Goal: Task Accomplishment & Management: Use online tool/utility

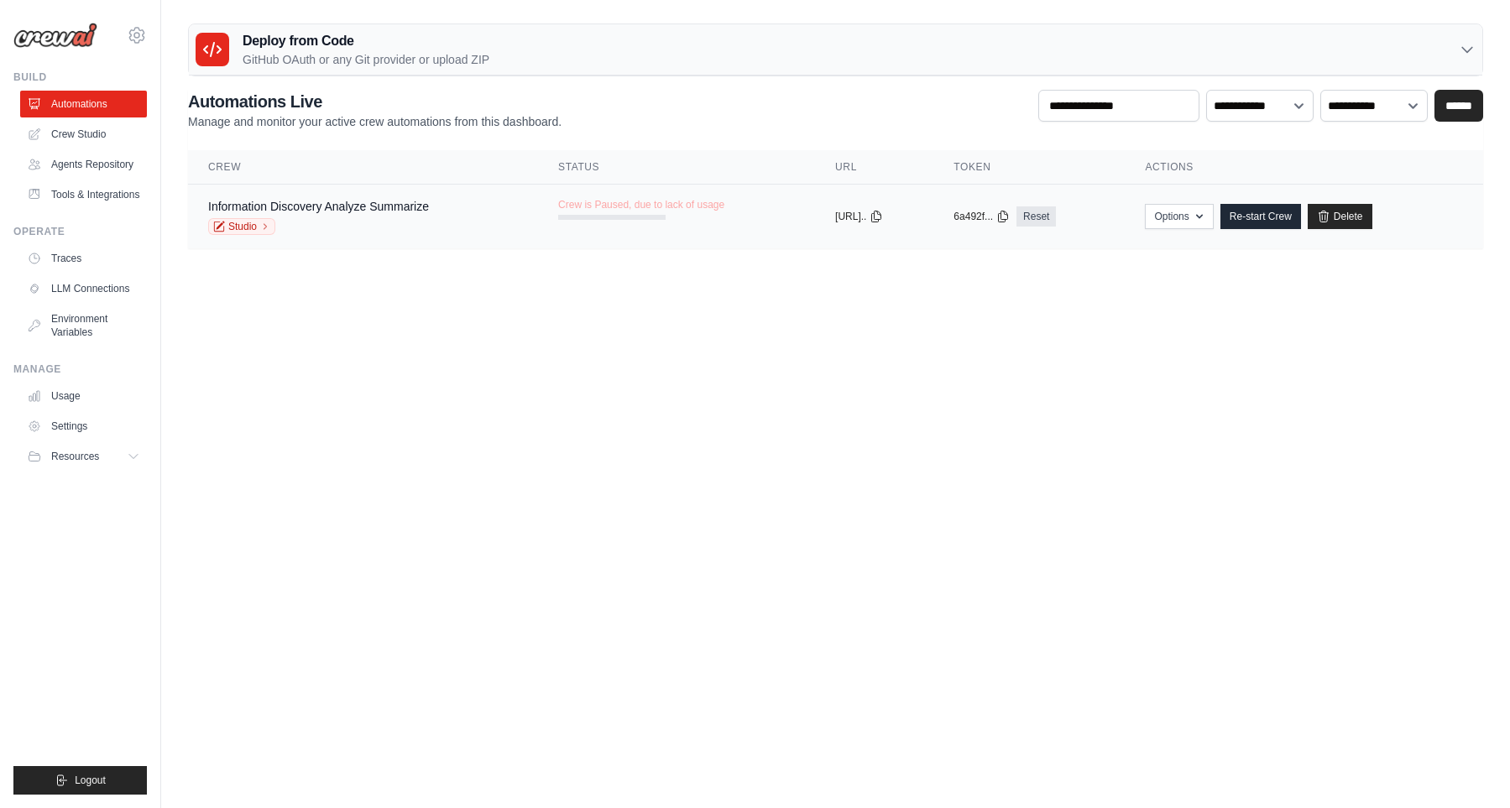
click at [510, 219] on td "Information Discovery Analyze Summarize Studio" at bounding box center [363, 217] width 350 height 65
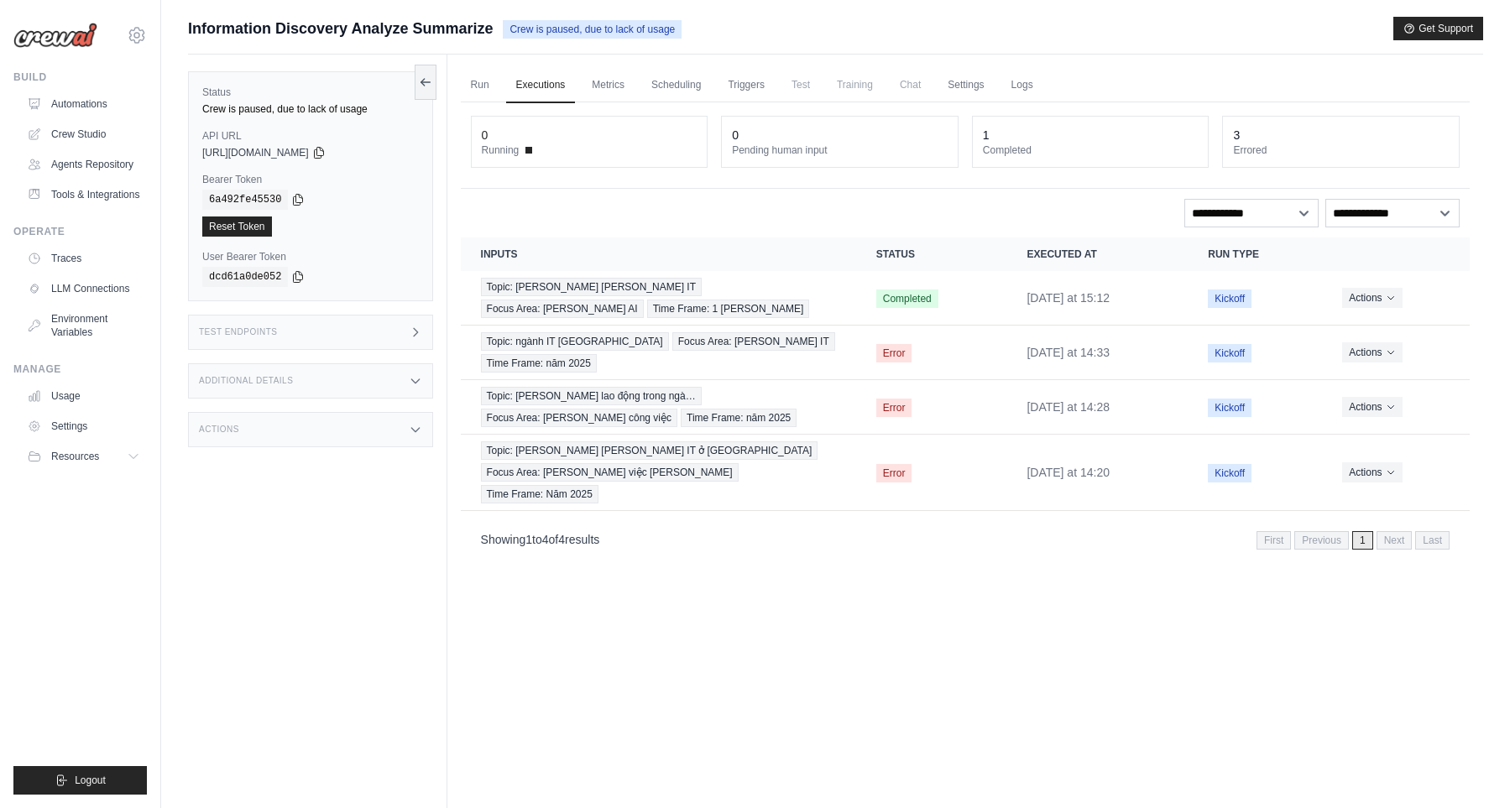
click at [931, 87] on span "Chat" at bounding box center [909, 85] width 41 height 34
click at [117, 100] on link "Automations" at bounding box center [85, 104] width 127 height 27
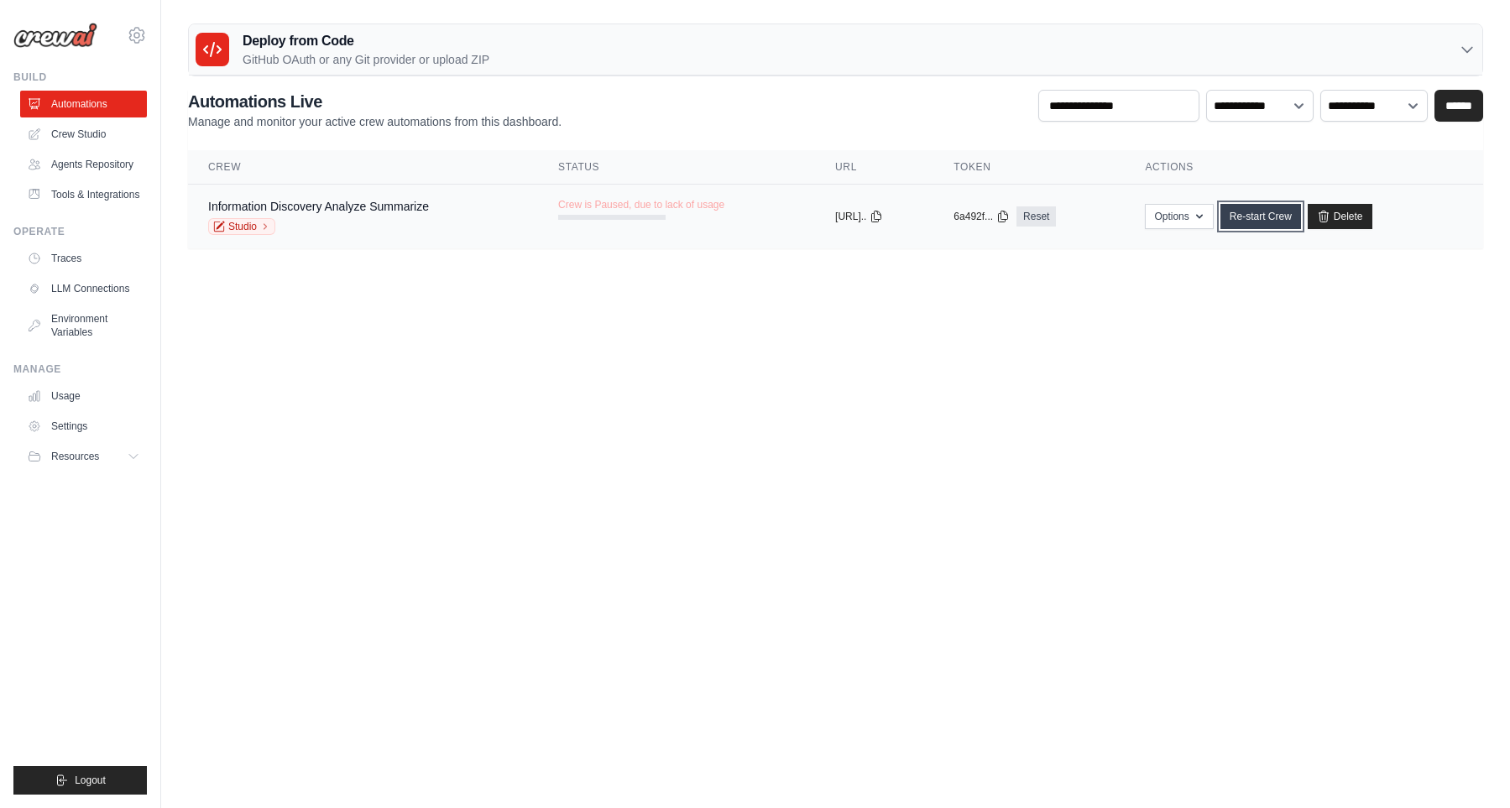
click at [1278, 225] on link "Re-start Crew" at bounding box center [1260, 216] width 81 height 25
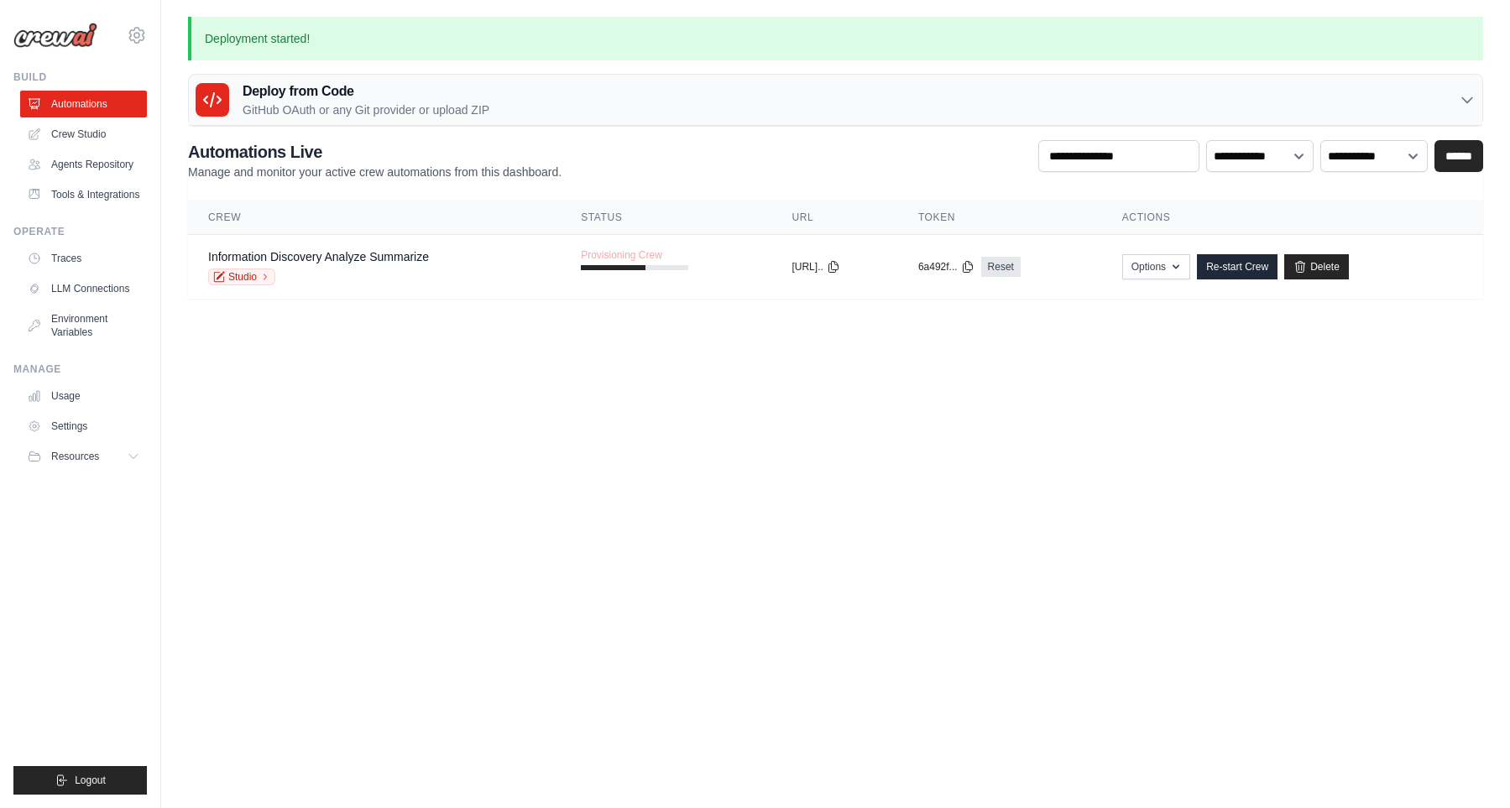
click at [666, 419] on body "[EMAIL_ADDRESS][DOMAIN_NAME] Settings Build Automations" at bounding box center [755, 404] width 1510 height 808
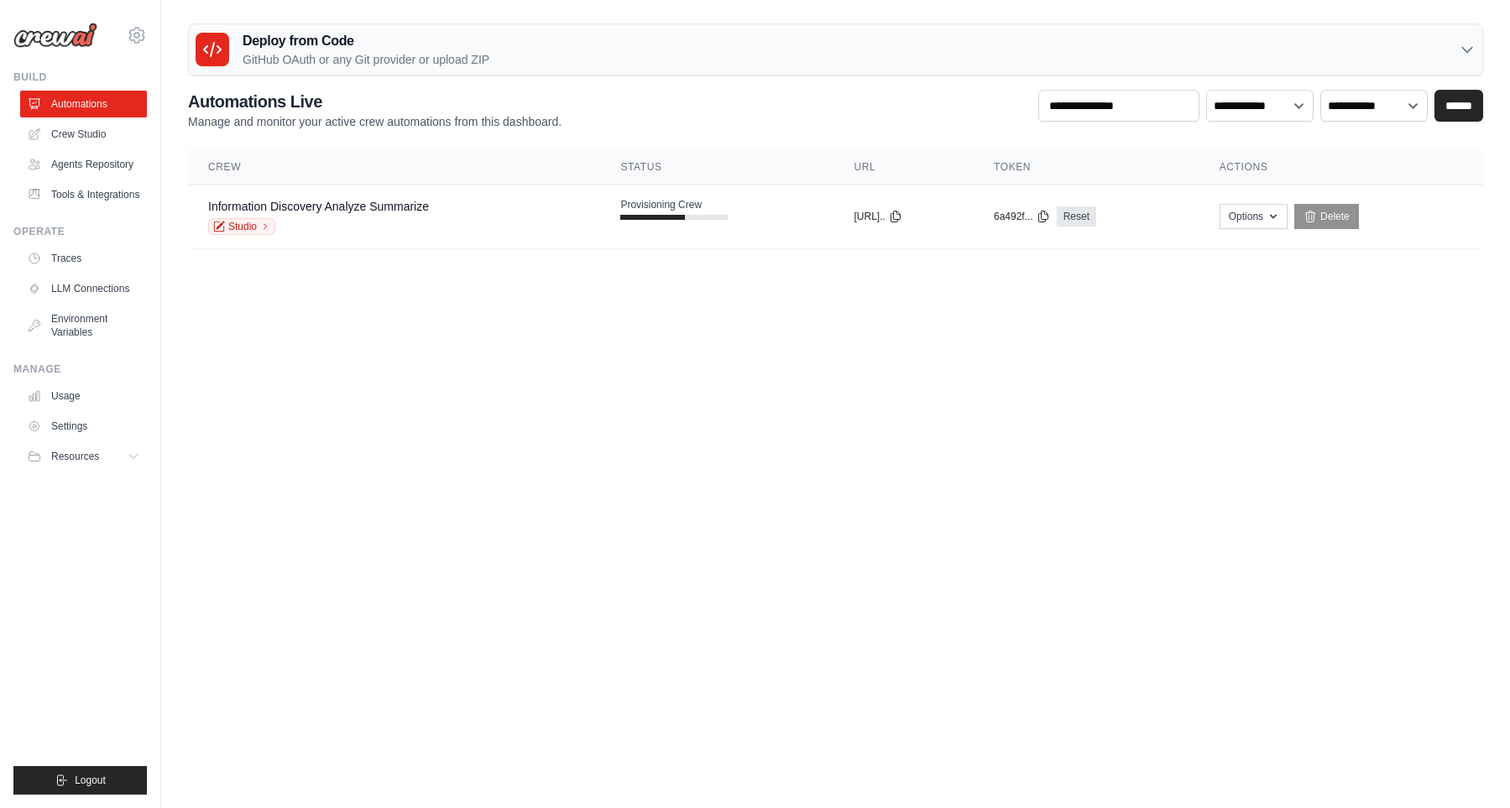
click at [736, 458] on body "[EMAIL_ADDRESS][DOMAIN_NAME] Settings Build Automations" at bounding box center [755, 404] width 1510 height 808
click at [1099, 377] on body "[EMAIL_ADDRESS][DOMAIN_NAME] Settings Build Automations" at bounding box center [755, 404] width 1510 height 808
click at [585, 404] on body "khiemtk2003@gmail.com Settings Build Automations" at bounding box center [755, 404] width 1510 height 808
click at [954, 433] on body "khiemtk2003@gmail.com Settings Build Automations" at bounding box center [755, 404] width 1510 height 808
click at [820, 488] on body "khiemtk2003@gmail.com Settings Build Automations" at bounding box center [755, 404] width 1510 height 808
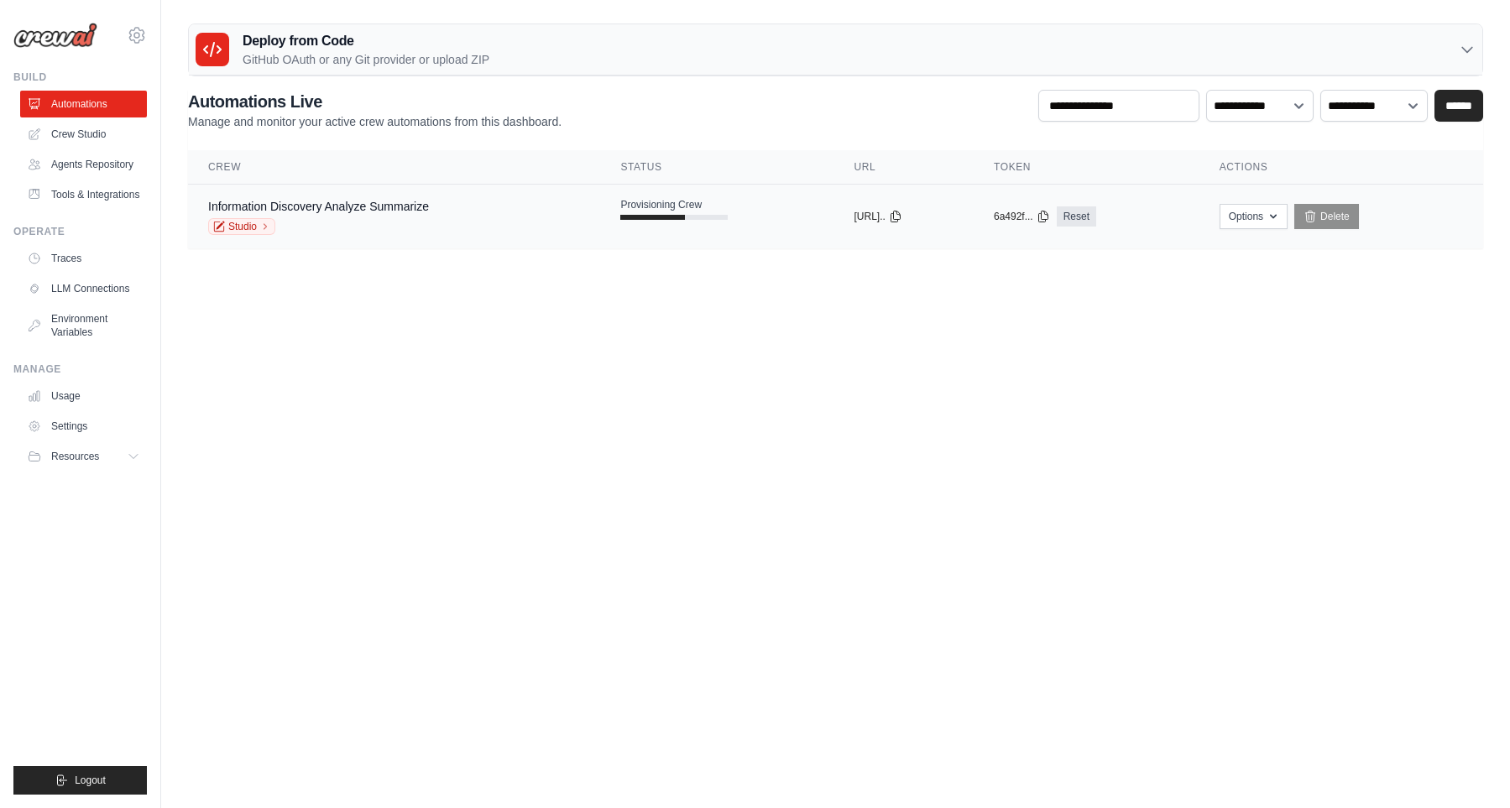
click at [623, 242] on tr "Information Discovery Analyze Summarize Studio Provisioning Crew copied https:/…" at bounding box center [835, 217] width 1295 height 65
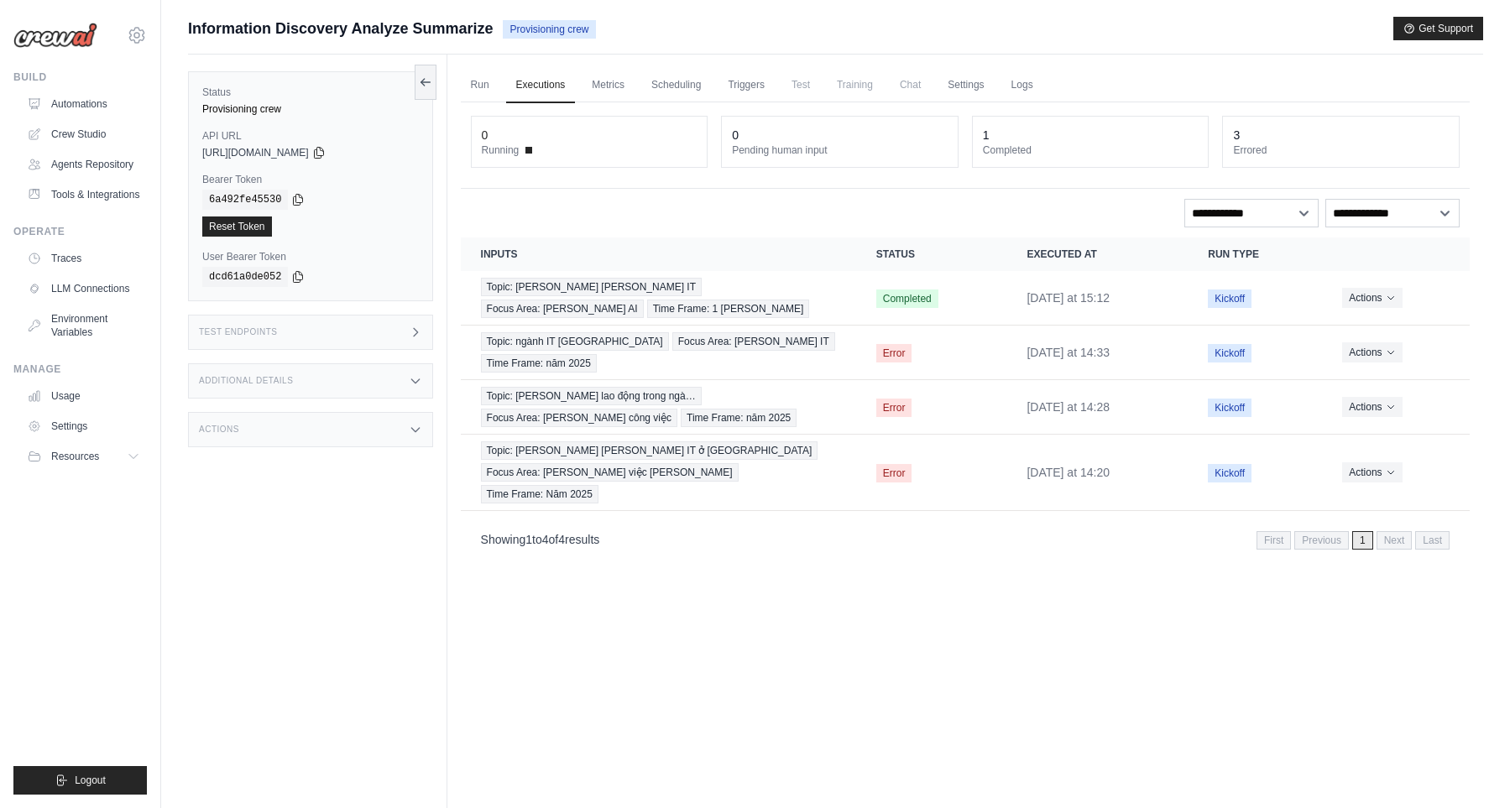
click at [476, 79] on link "Run" at bounding box center [480, 85] width 39 height 35
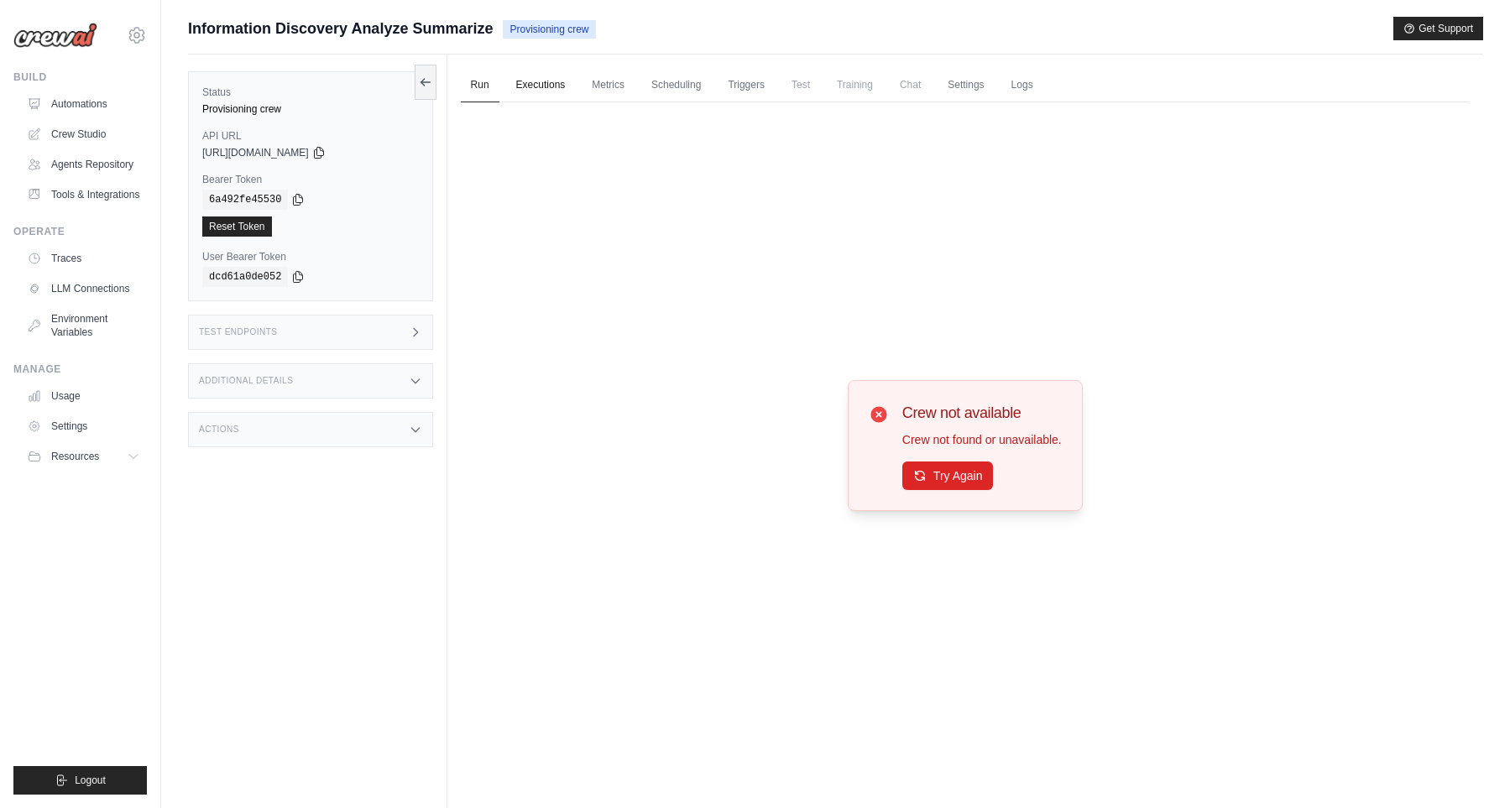
click at [553, 95] on link "Executions" at bounding box center [541, 85] width 70 height 35
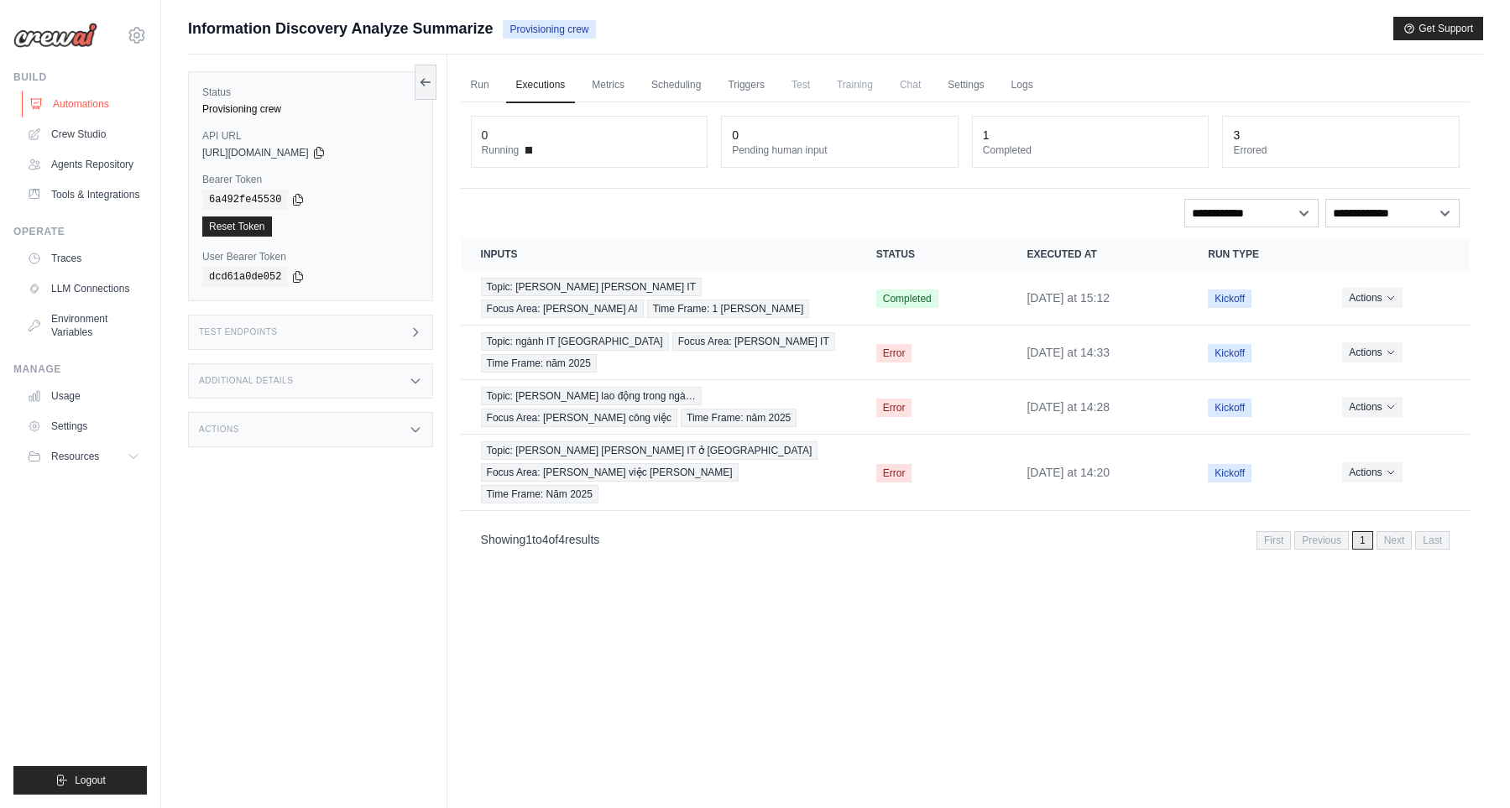
click at [78, 94] on link "Automations" at bounding box center [85, 104] width 127 height 27
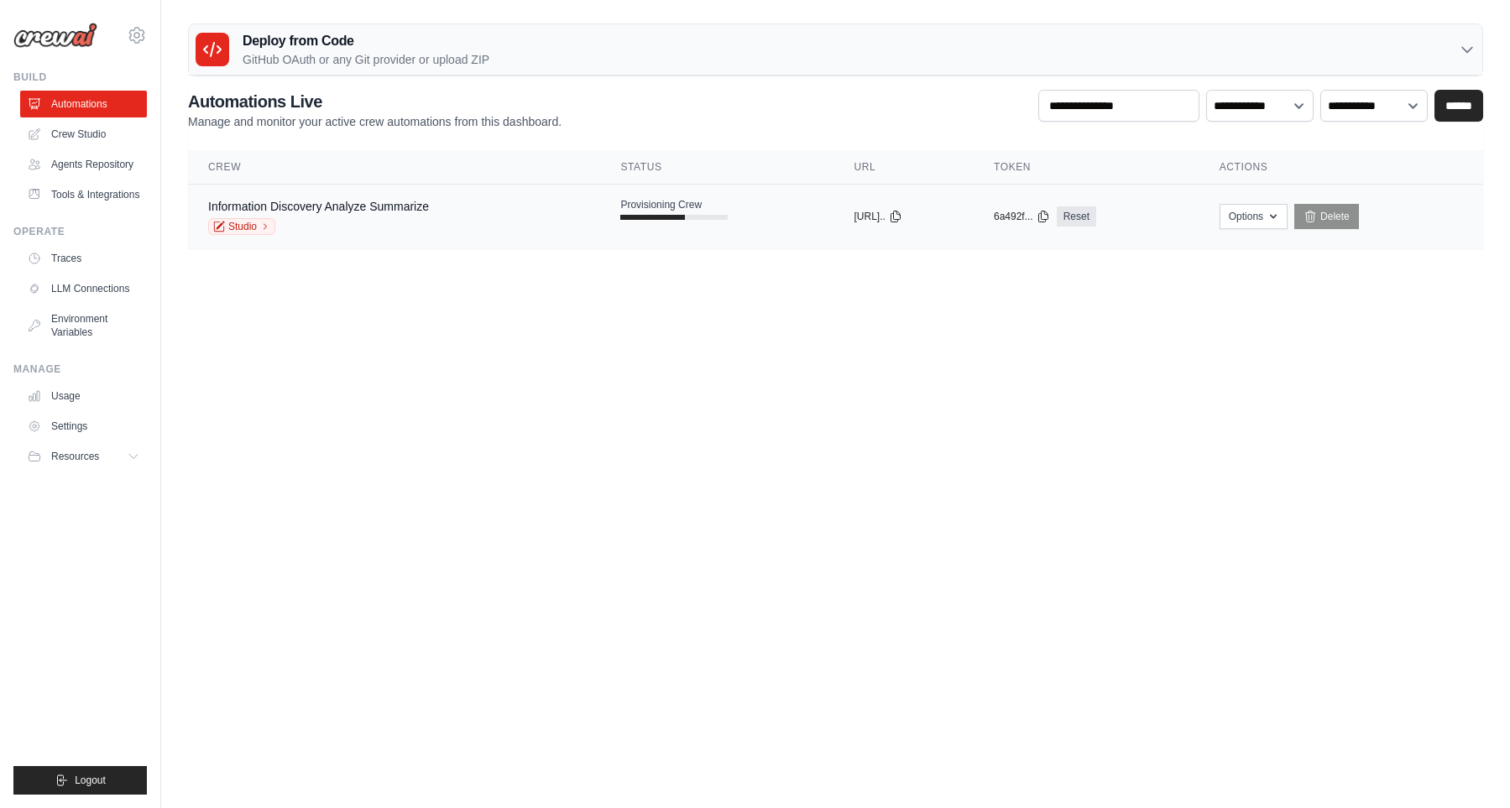
click at [546, 221] on div "Information Discovery Analyze Summarize Studio" at bounding box center [394, 216] width 372 height 37
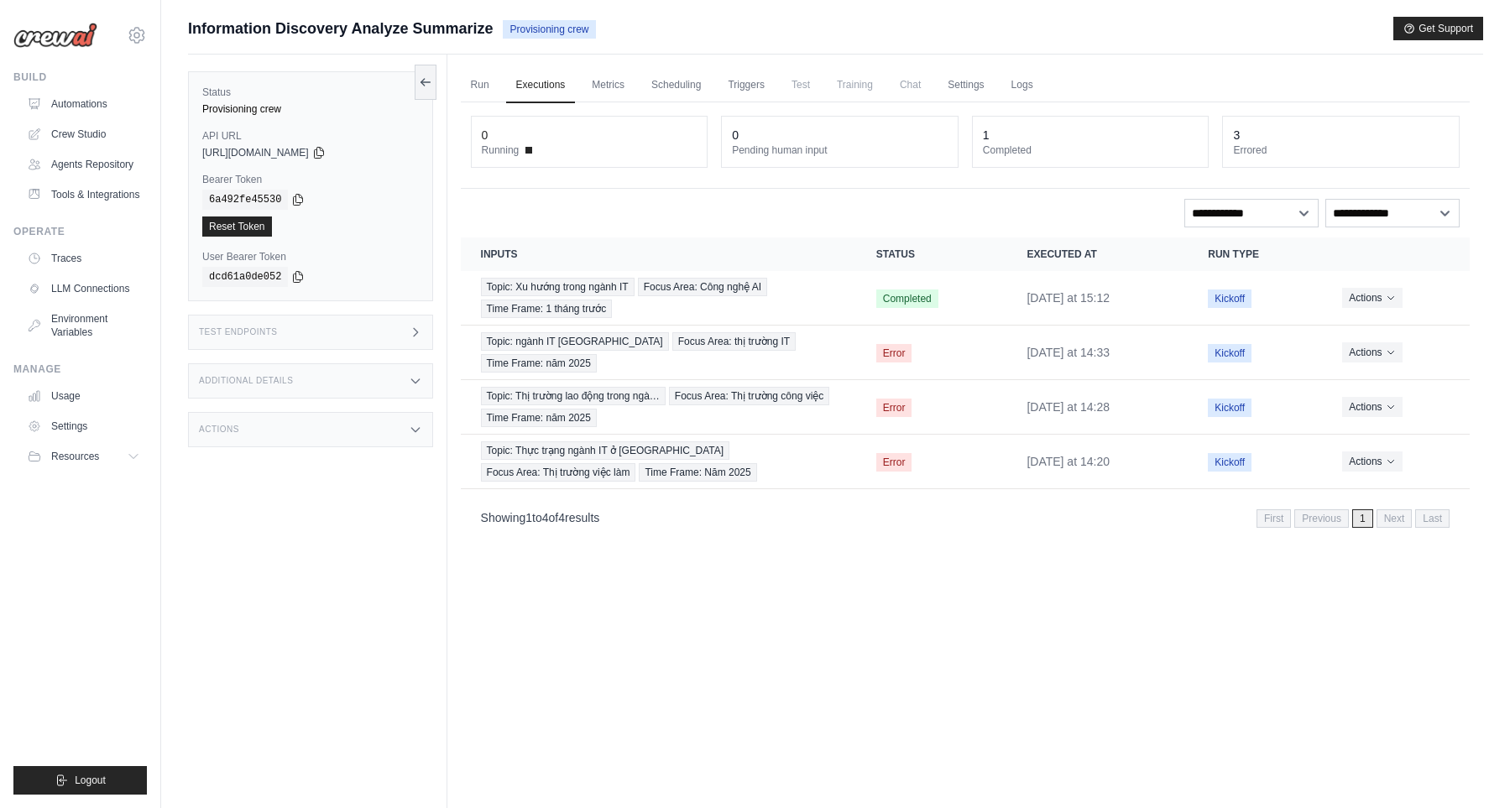
drag, startPoint x: 728, startPoint y: 668, endPoint x: 748, endPoint y: 641, distance: 34.1
click at [730, 665] on div "Run Executions Metrics Scheduling Triggers Test Training Chat Settings Logs 0 R…" at bounding box center [964, 459] width 1035 height 808
click at [68, 107] on link "Automations" at bounding box center [85, 104] width 127 height 27
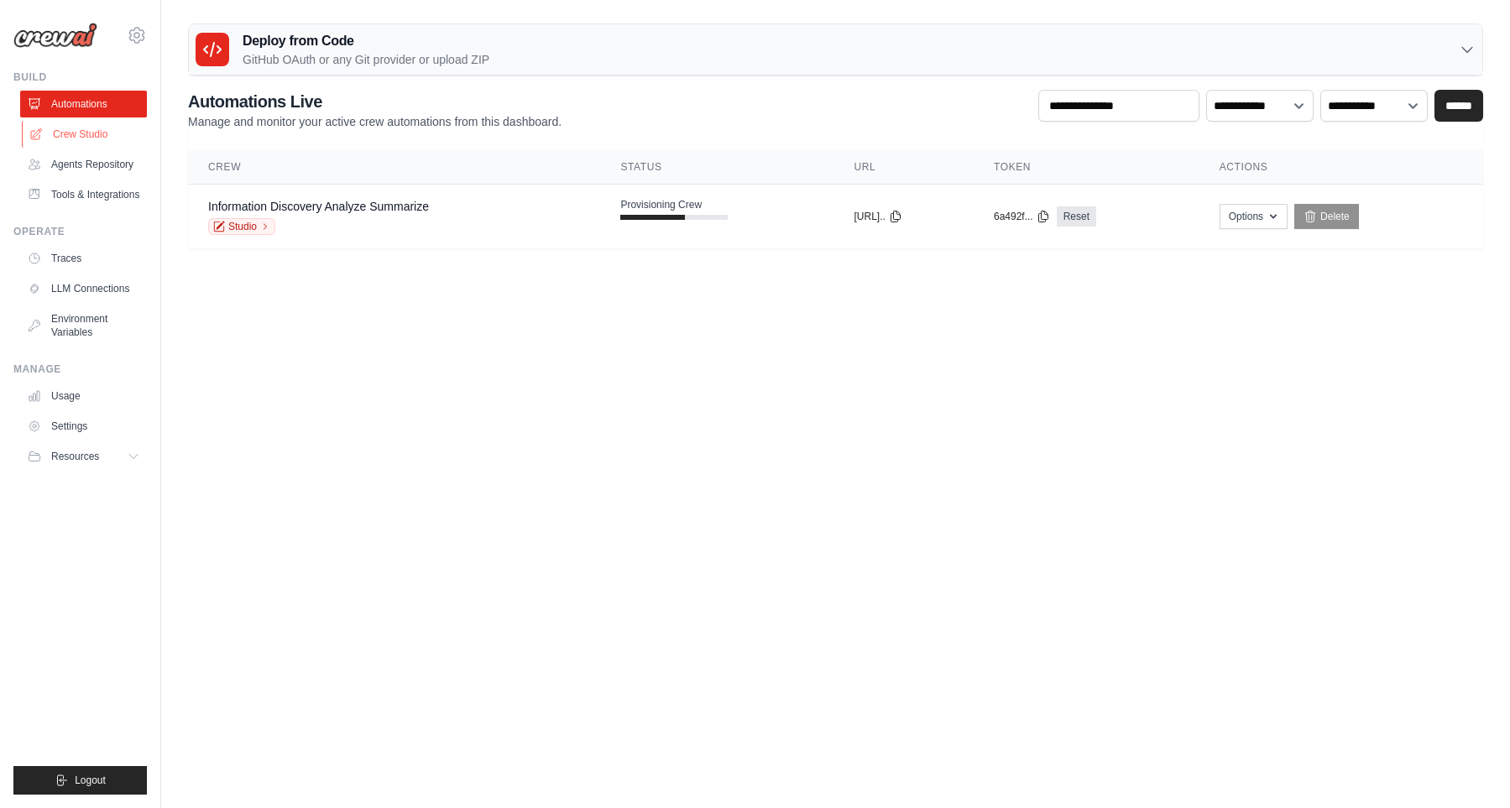
click at [88, 139] on link "Crew Studio" at bounding box center [85, 134] width 127 height 27
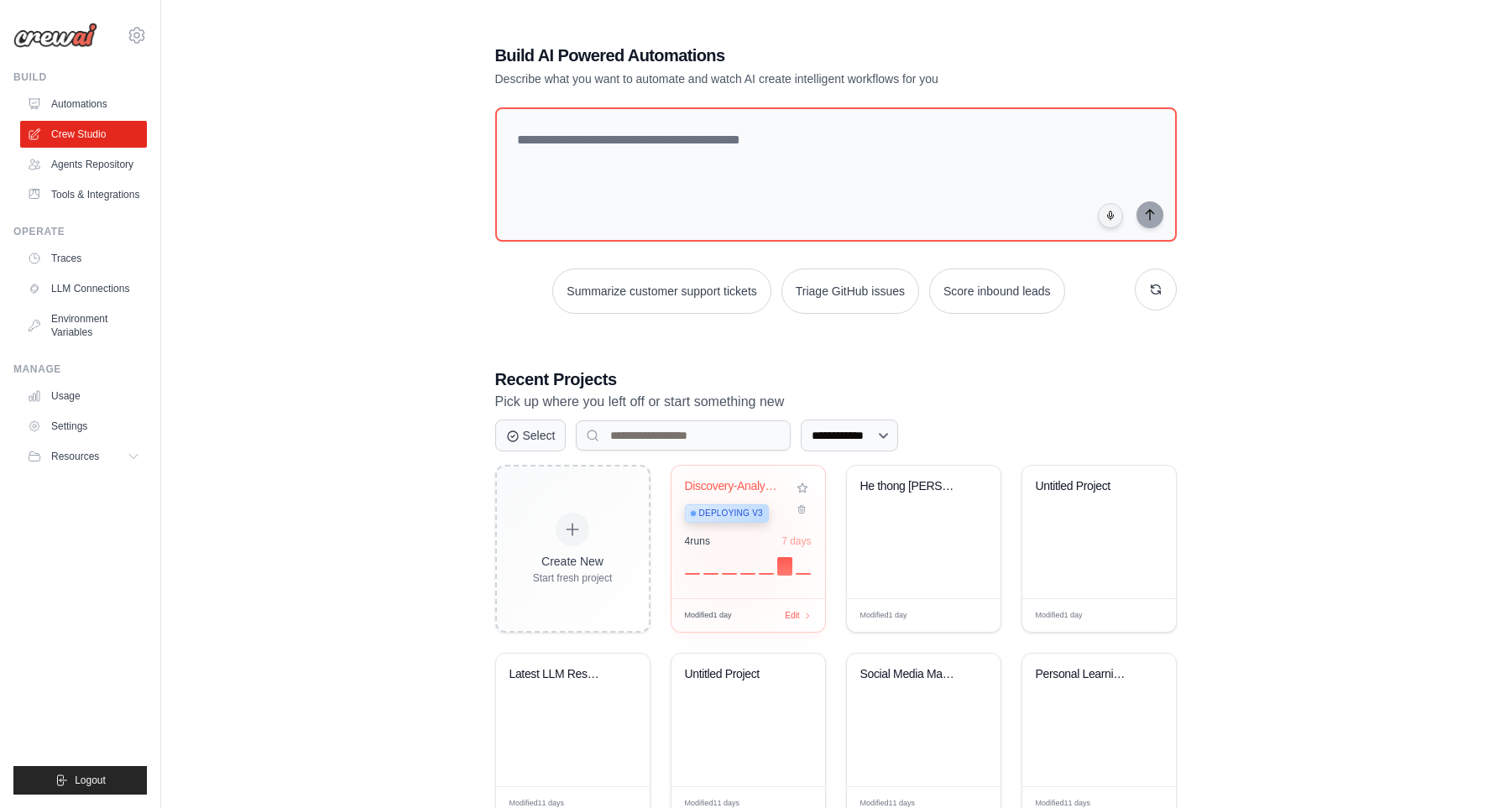
click at [728, 543] on div "4 run s 7 days" at bounding box center [748, 555] width 127 height 40
click at [73, 106] on link "Automations" at bounding box center [85, 104] width 127 height 27
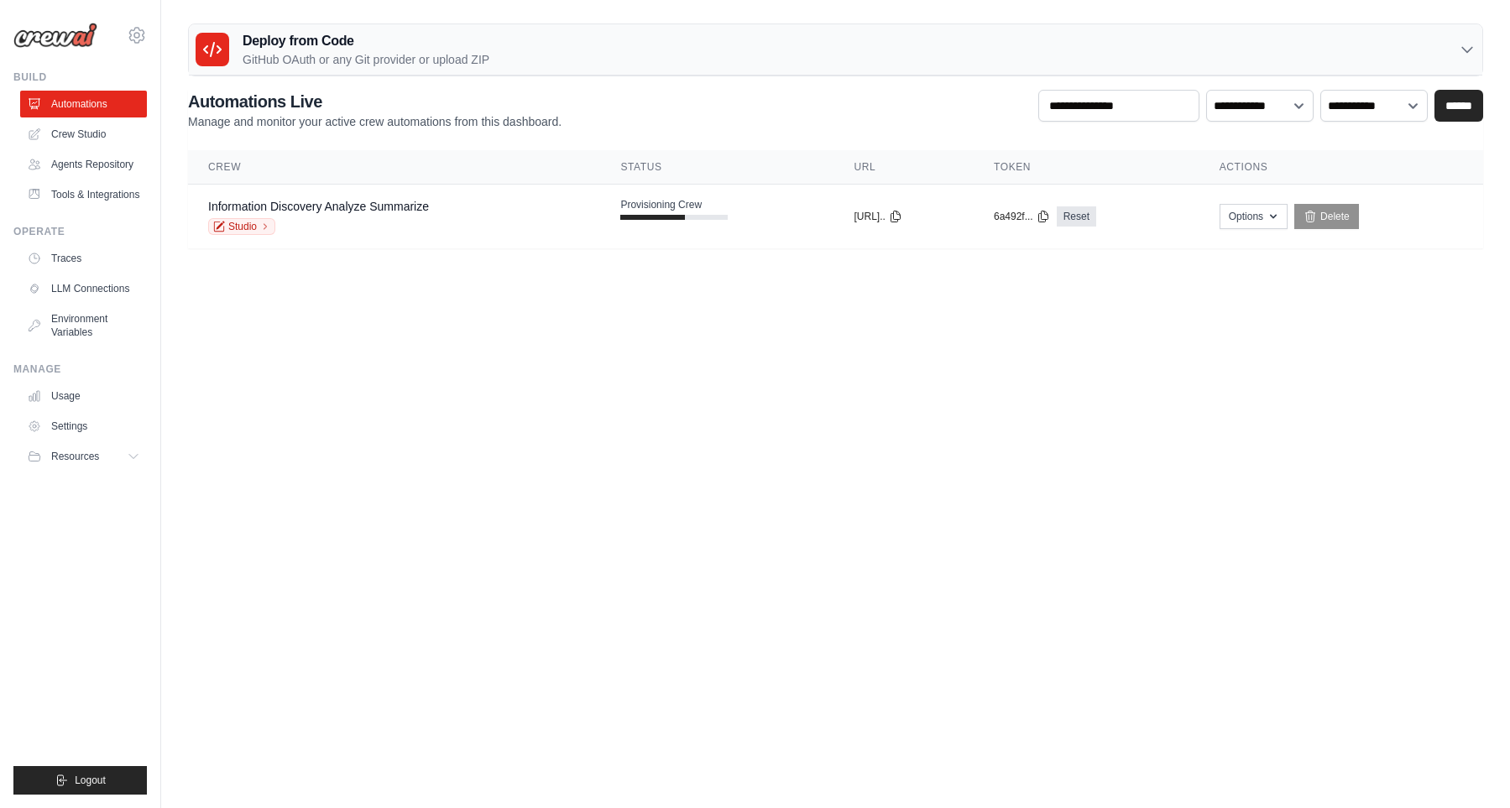
click at [827, 382] on body "[EMAIL_ADDRESS][DOMAIN_NAME] Settings Build Automations" at bounding box center [755, 404] width 1510 height 808
click at [722, 231] on td "Provisioning Crew" at bounding box center [716, 209] width 233 height 49
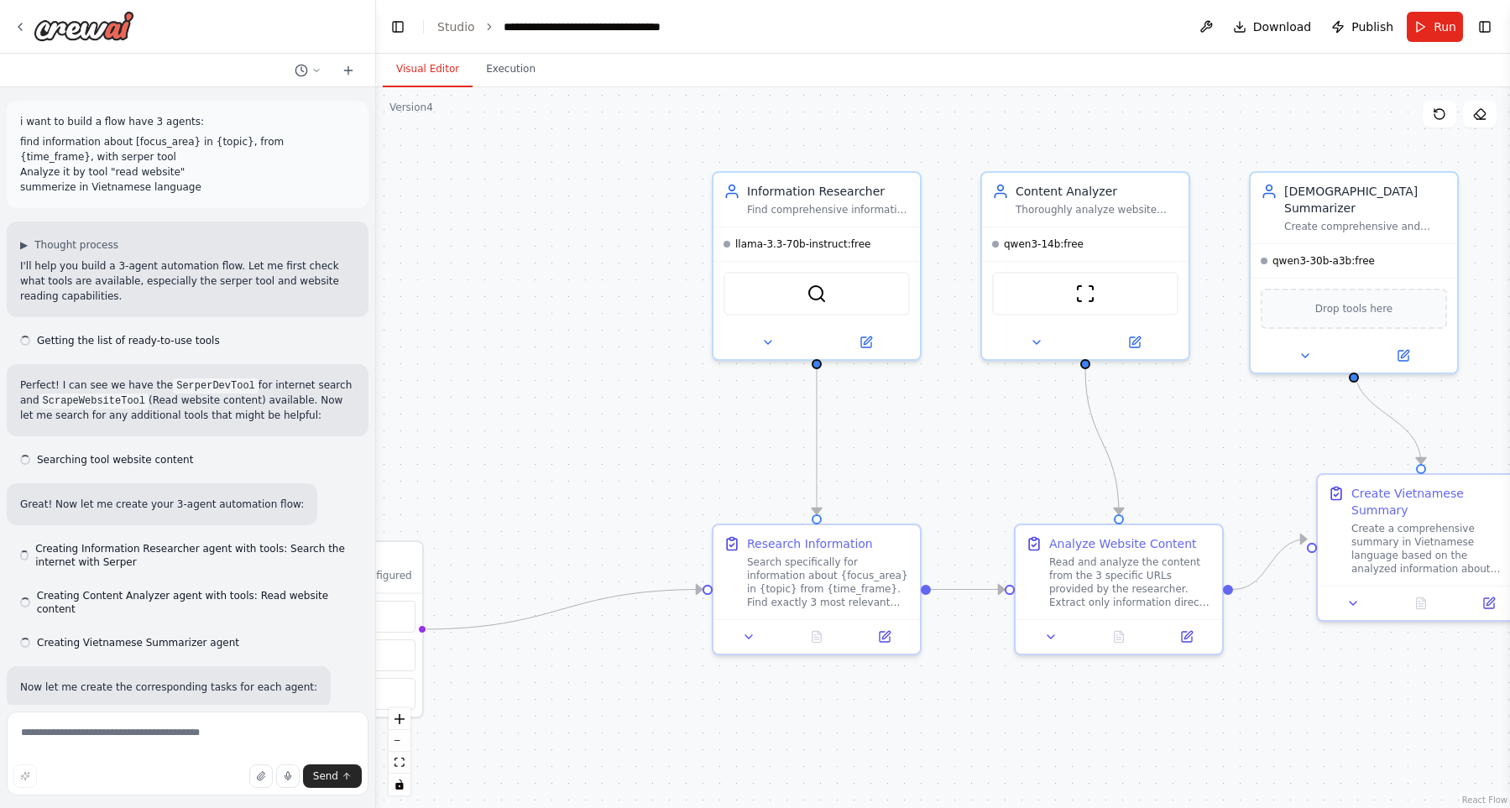
scroll to position [4520, 0]
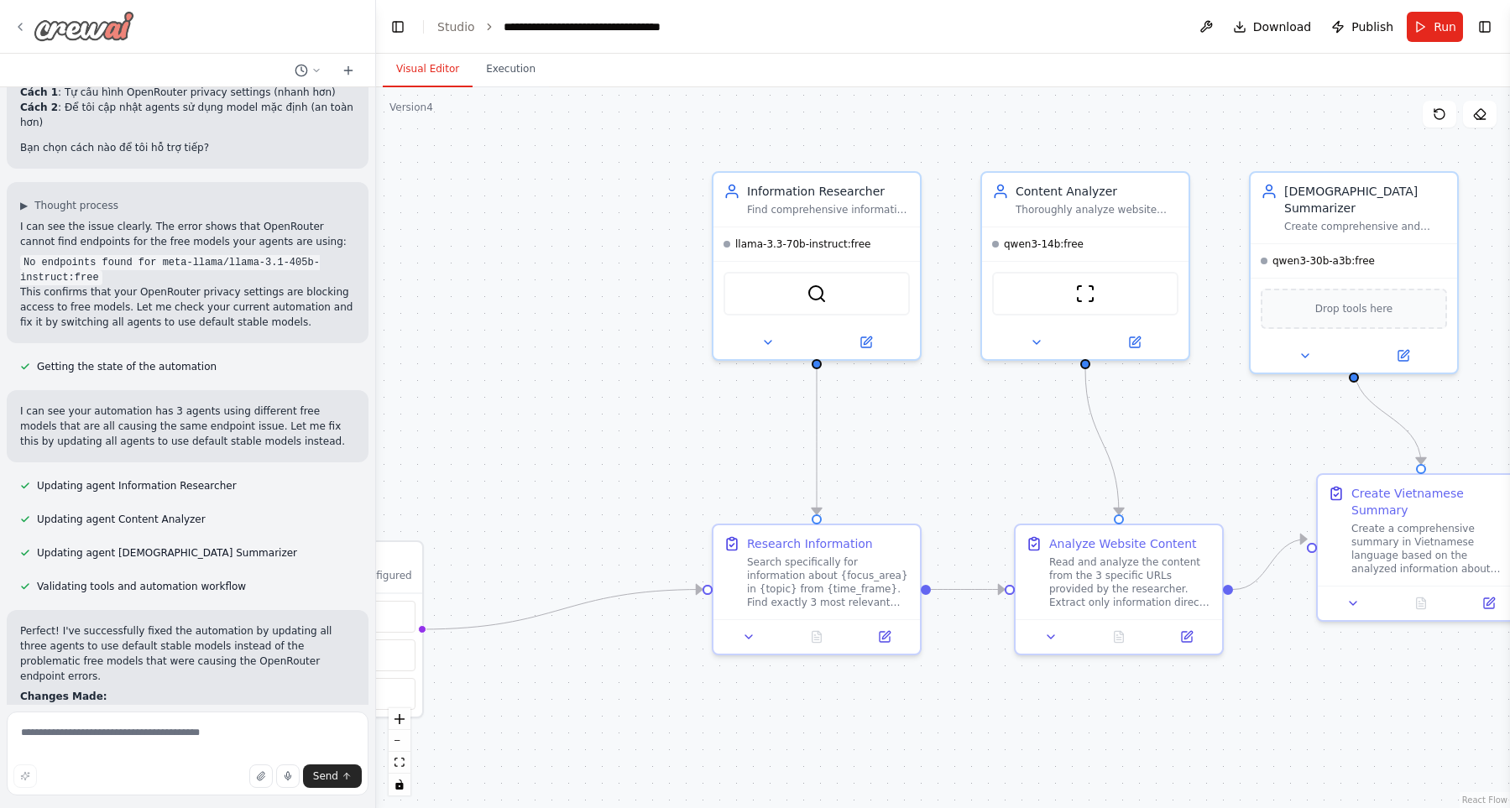
click at [65, 34] on img at bounding box center [84, 26] width 101 height 30
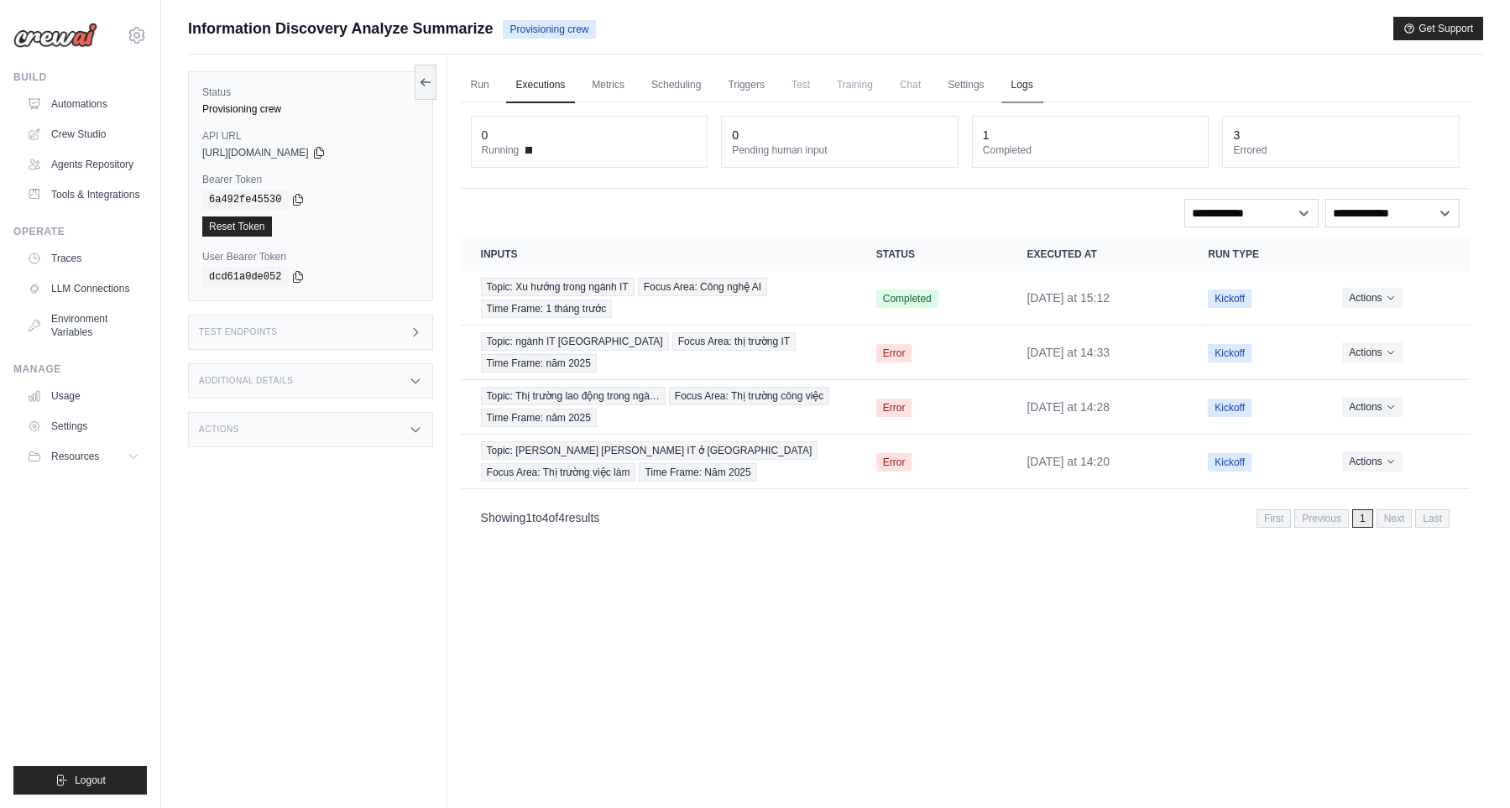
click at [1040, 76] on link "Logs" at bounding box center [1022, 85] width 42 height 35
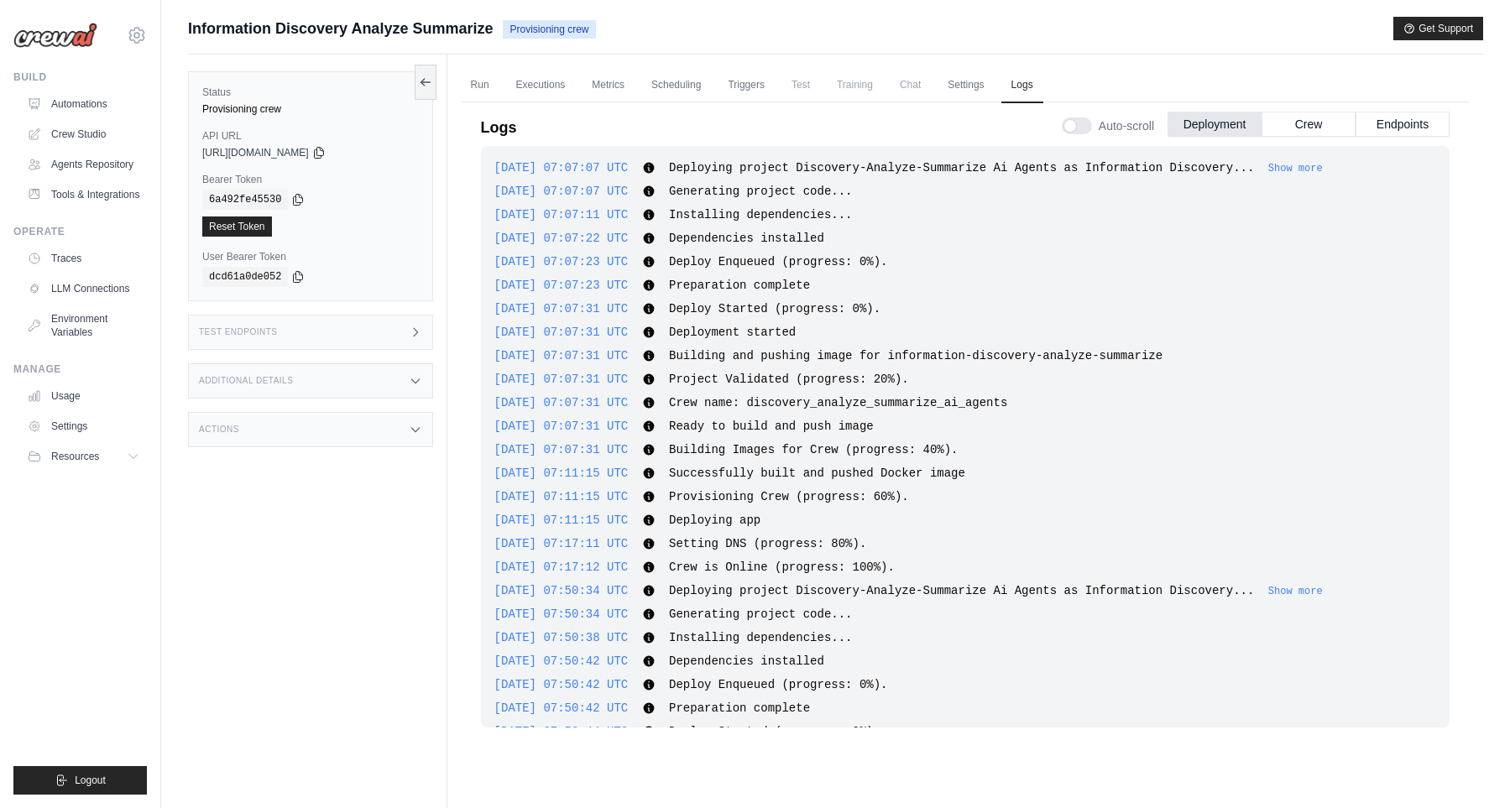
scroll to position [989, 0]
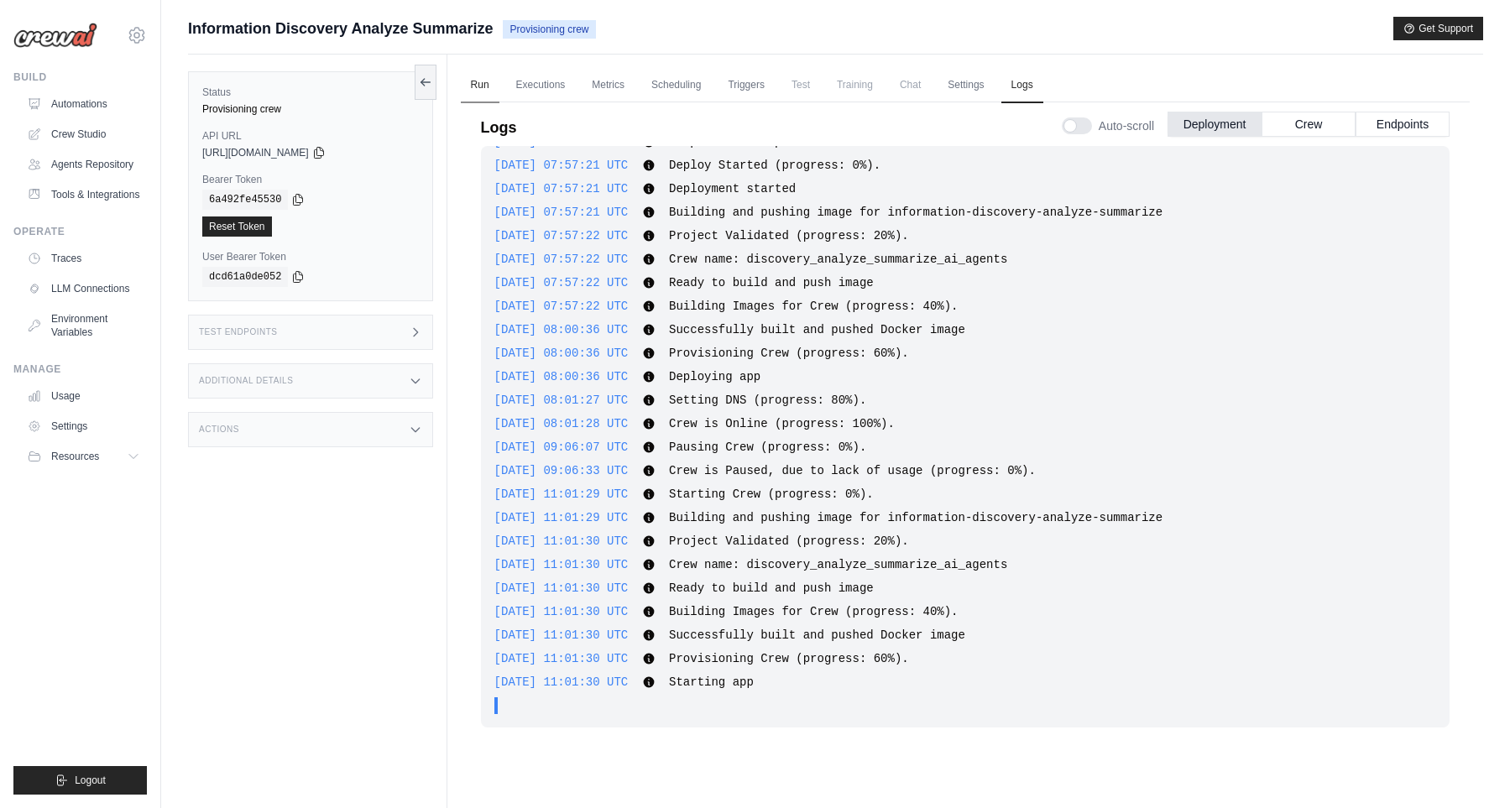
click at [491, 87] on link "Run" at bounding box center [480, 85] width 39 height 35
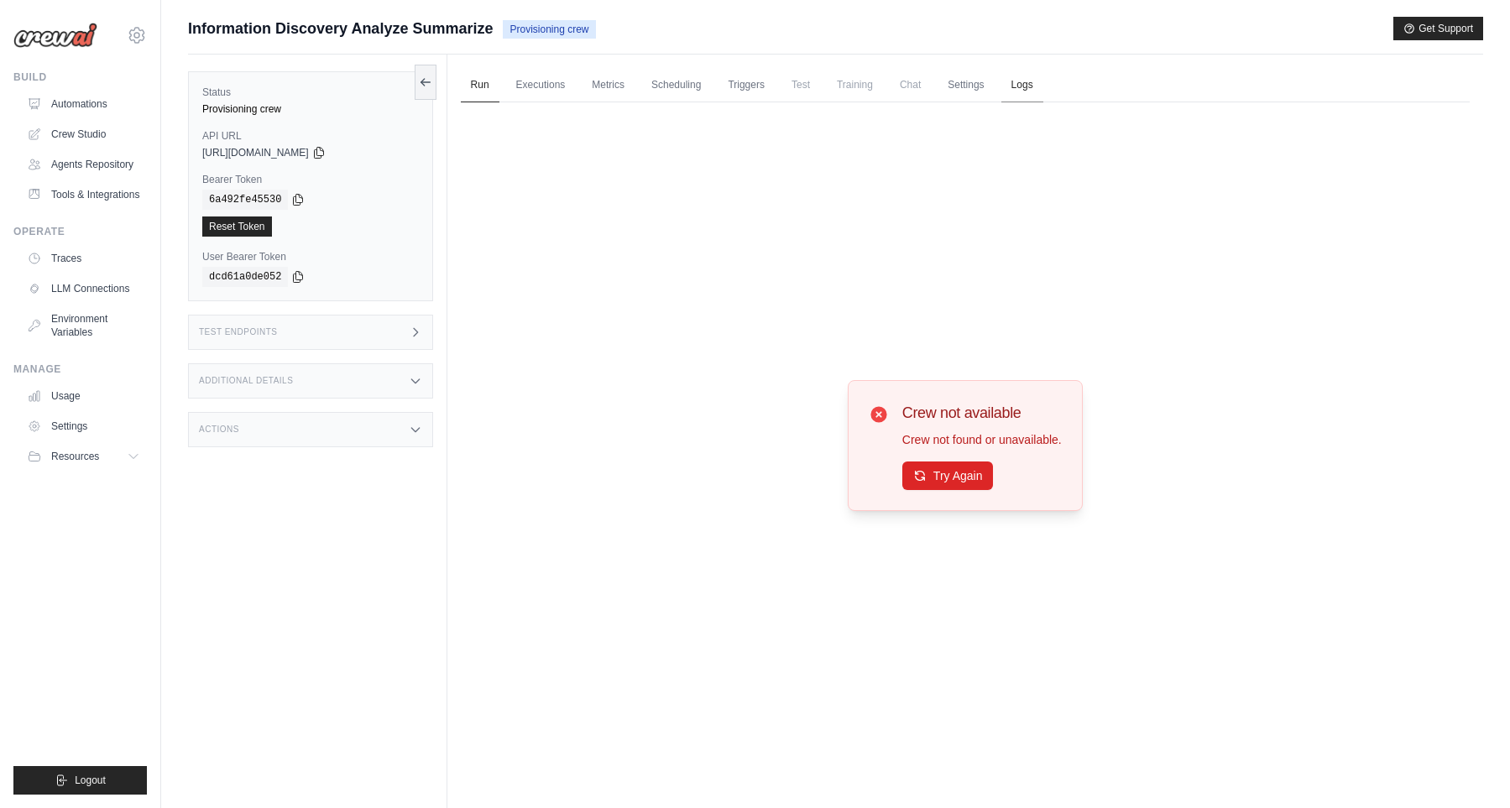
click at [1026, 83] on link "Logs" at bounding box center [1022, 85] width 42 height 35
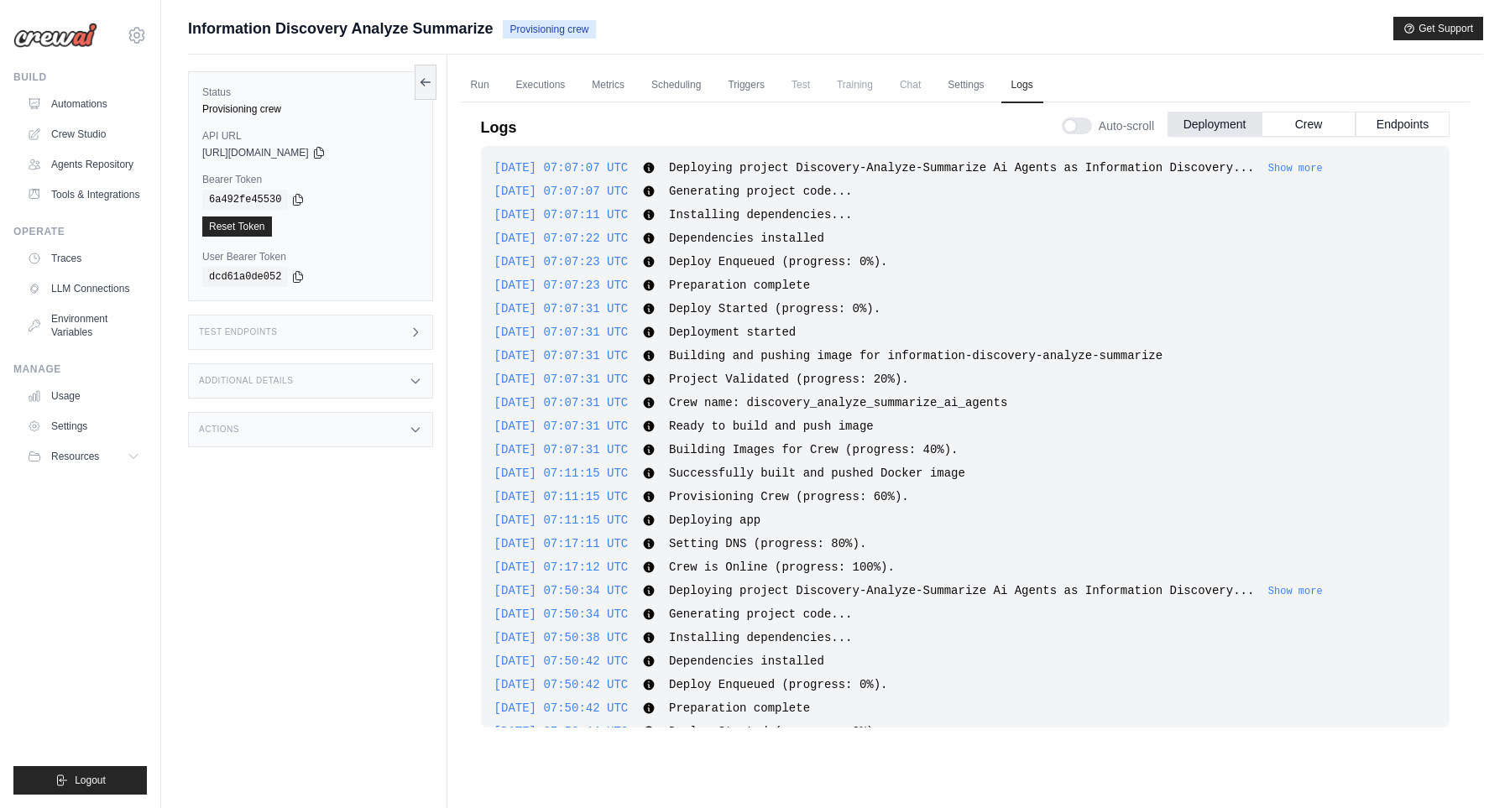
scroll to position [989, 0]
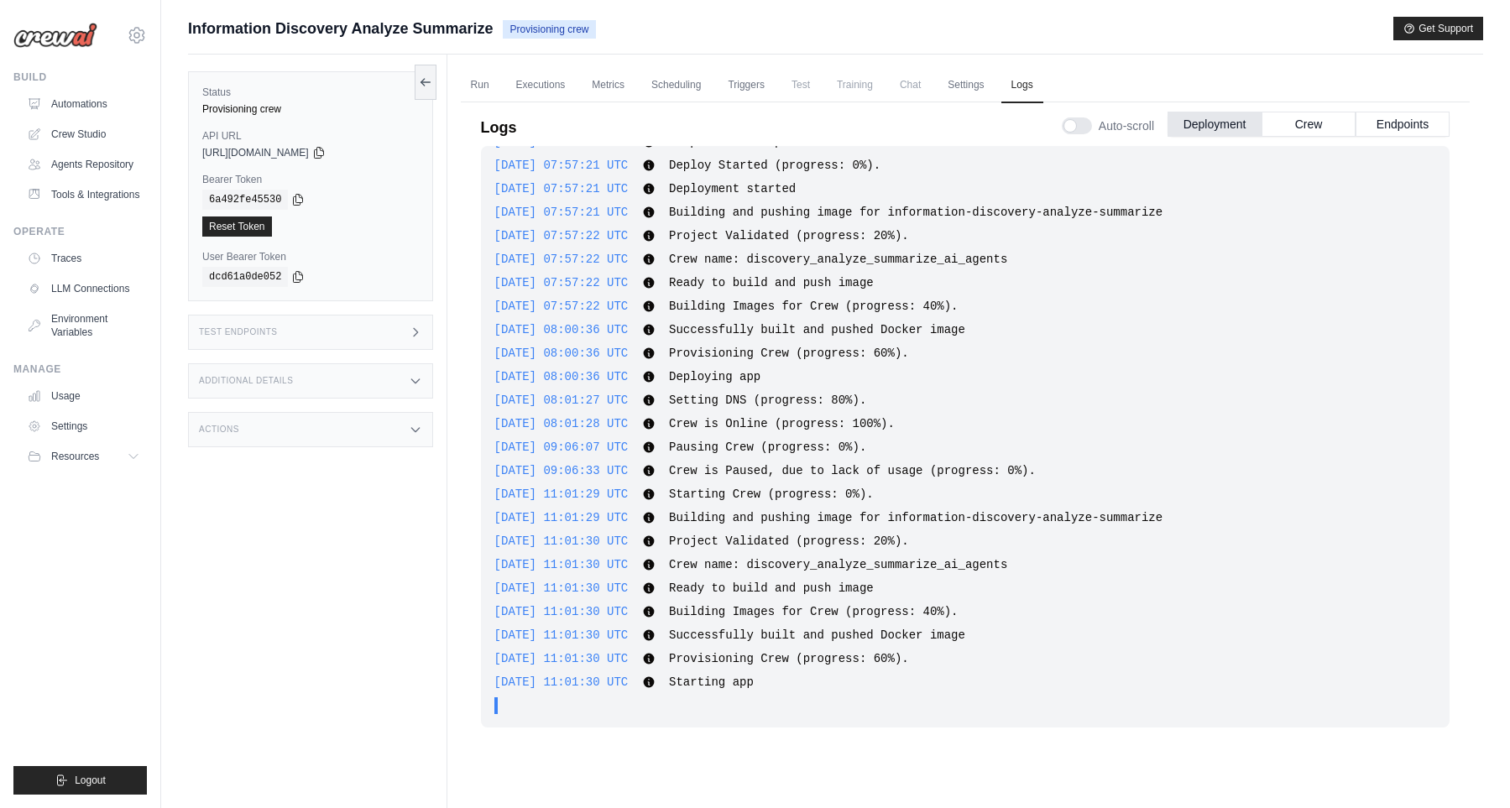
click at [940, 715] on div "2025-10-02 07:07:07 UTC Deploying project Discovery-Analyze-Summarize Ai Agents…" at bounding box center [965, 436] width 968 height 581
click at [1043, 79] on link "Logs" at bounding box center [1022, 85] width 42 height 35
click at [474, 86] on link "Run" at bounding box center [480, 85] width 39 height 35
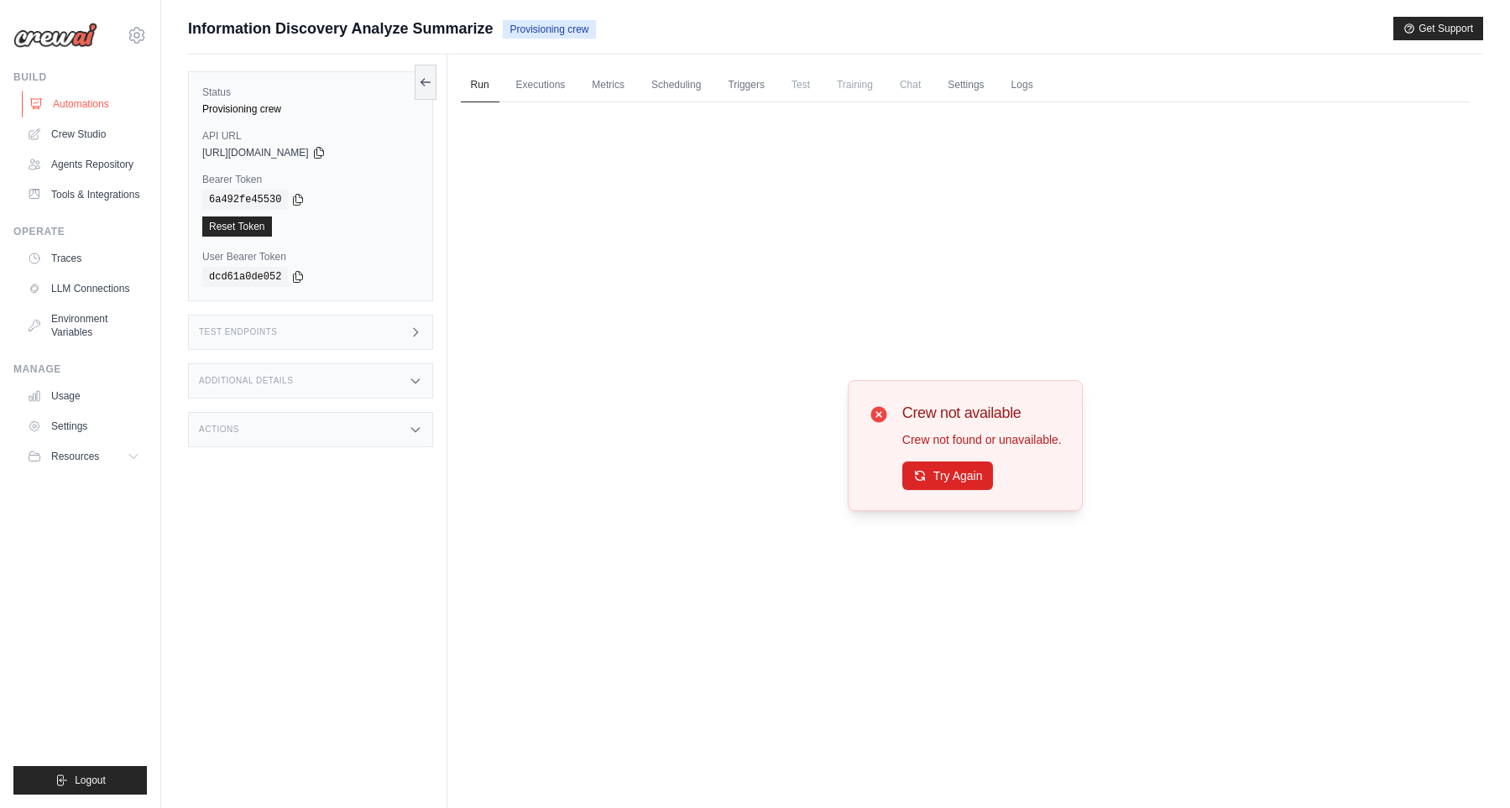
click at [63, 102] on link "Automations" at bounding box center [85, 104] width 127 height 27
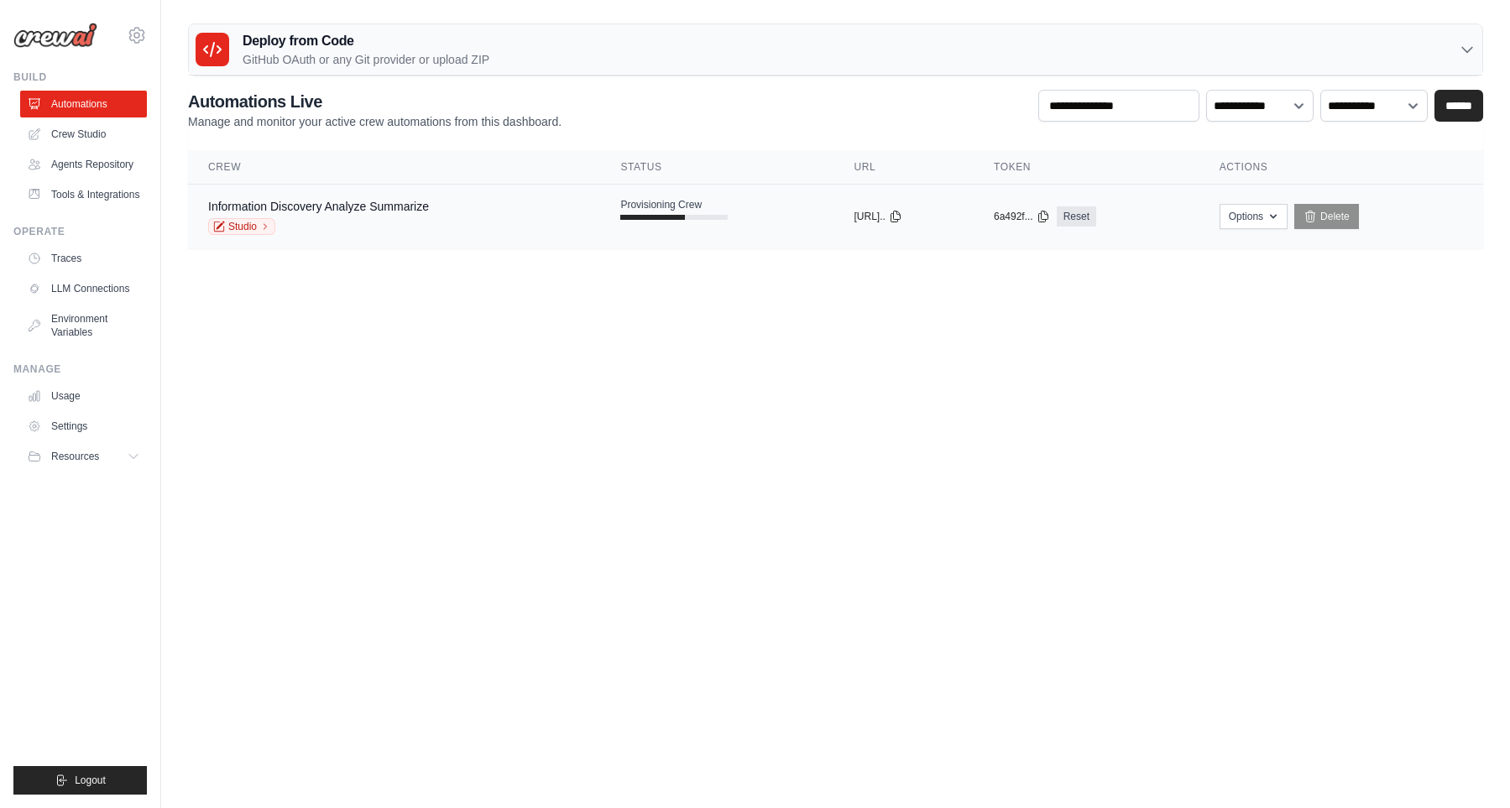
click at [766, 219] on td "Provisioning Crew" at bounding box center [716, 209] width 233 height 49
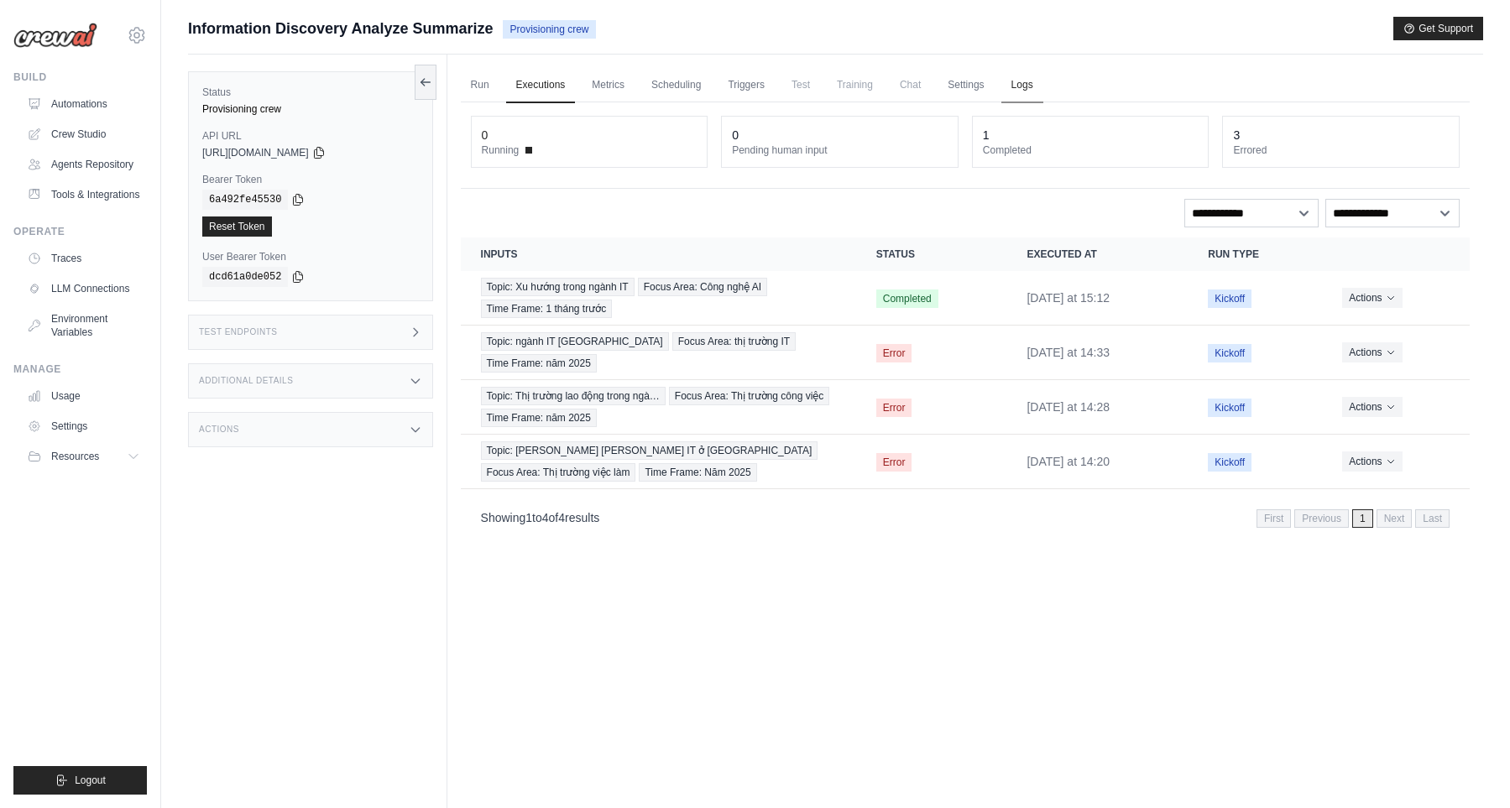
click at [1043, 85] on link "Logs" at bounding box center [1022, 85] width 42 height 35
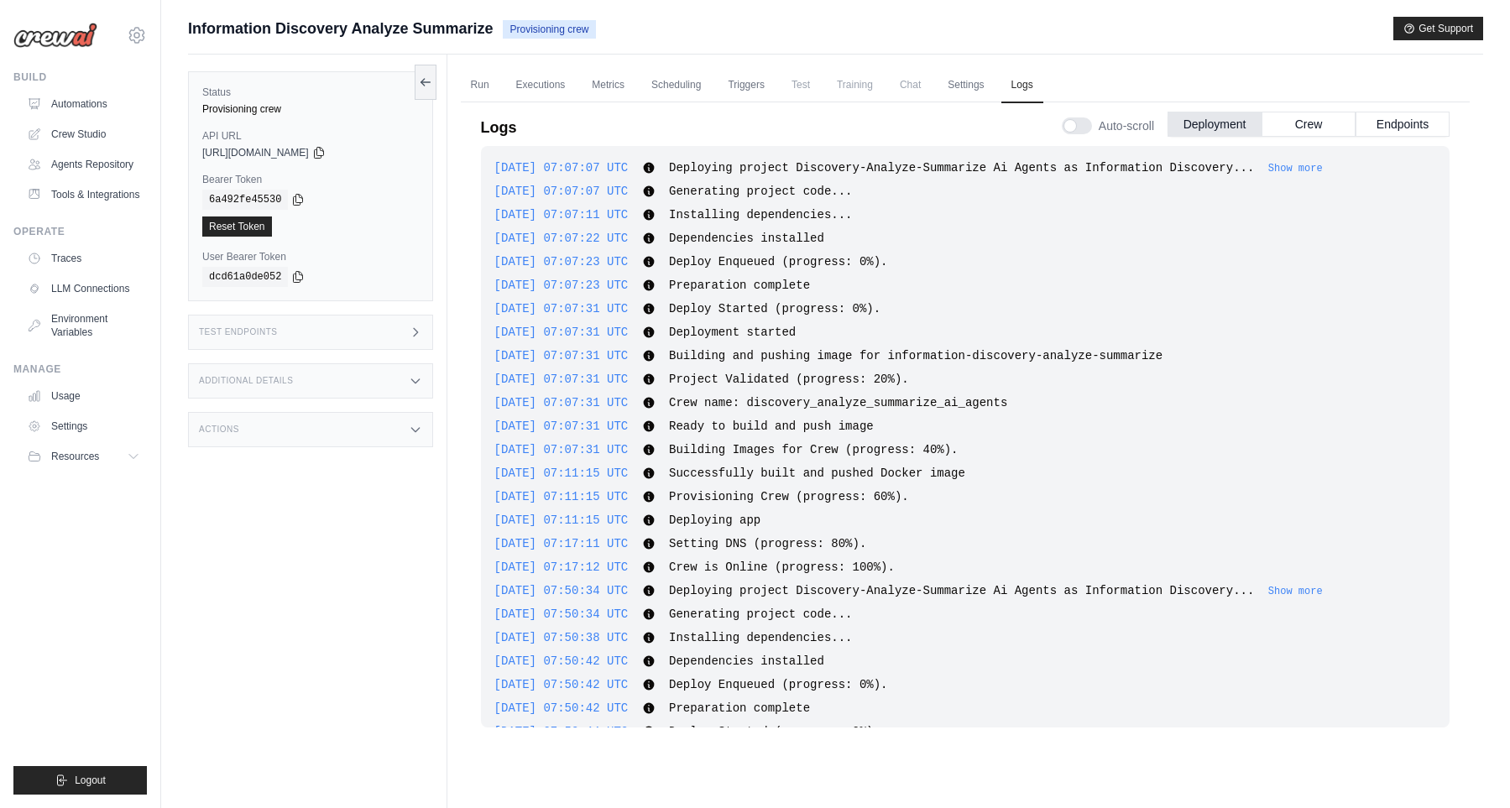
scroll to position [1201, 0]
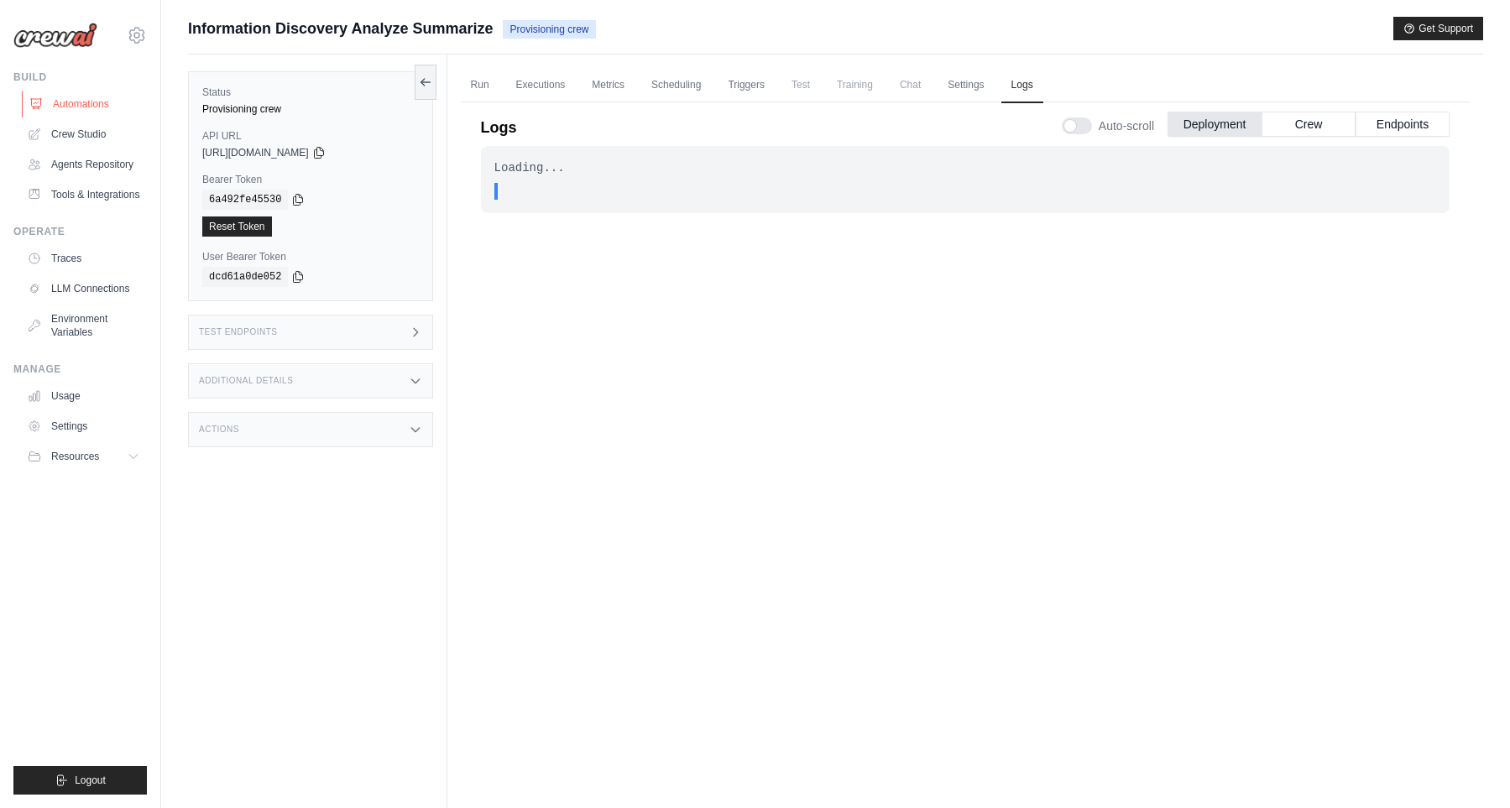
click at [109, 111] on link "Automations" at bounding box center [85, 104] width 127 height 27
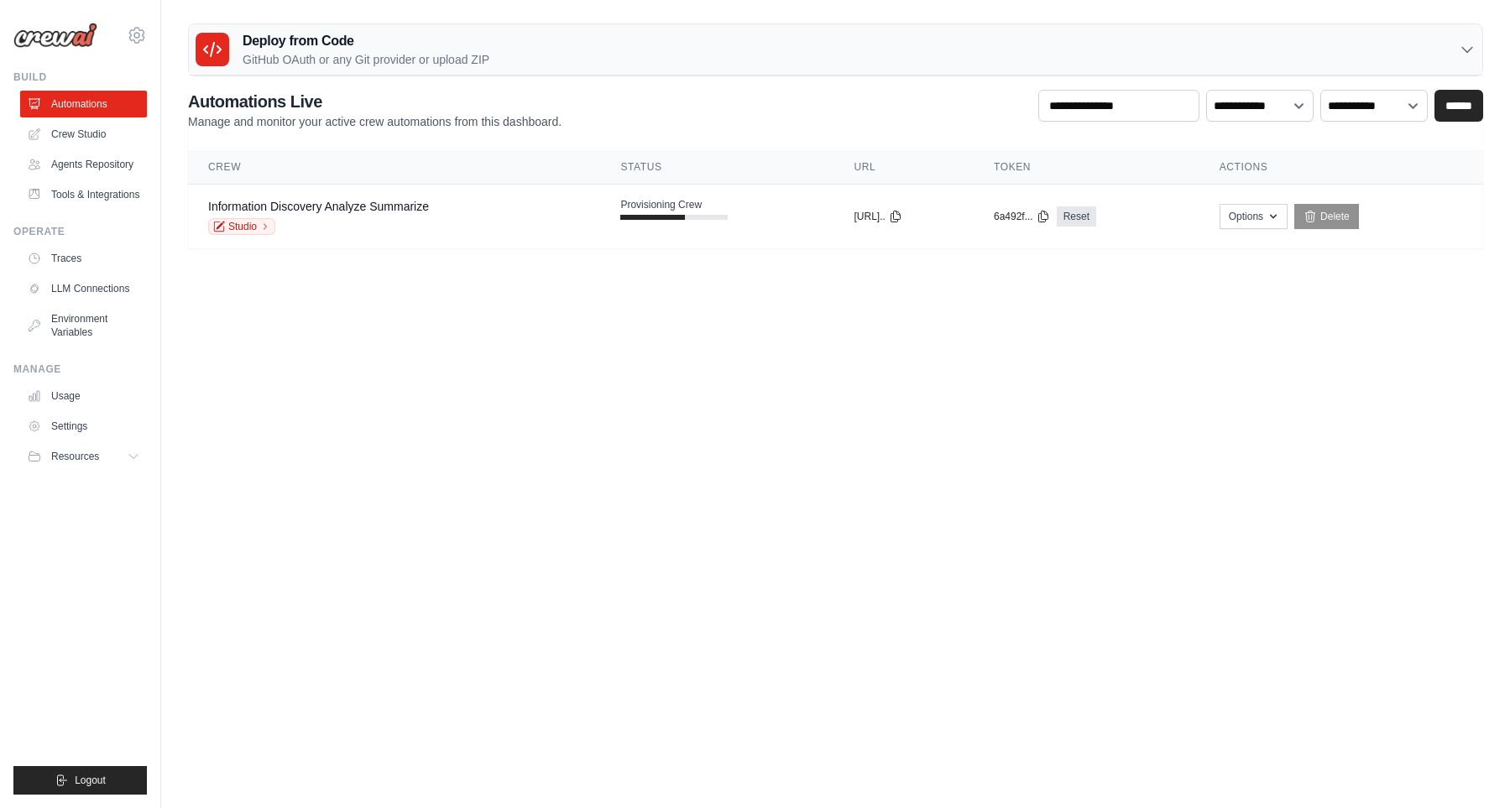
click at [634, 589] on body "[EMAIL_ADDRESS][DOMAIN_NAME] Settings Build Automations" at bounding box center [755, 404] width 1510 height 808
